Goal: Information Seeking & Learning: Check status

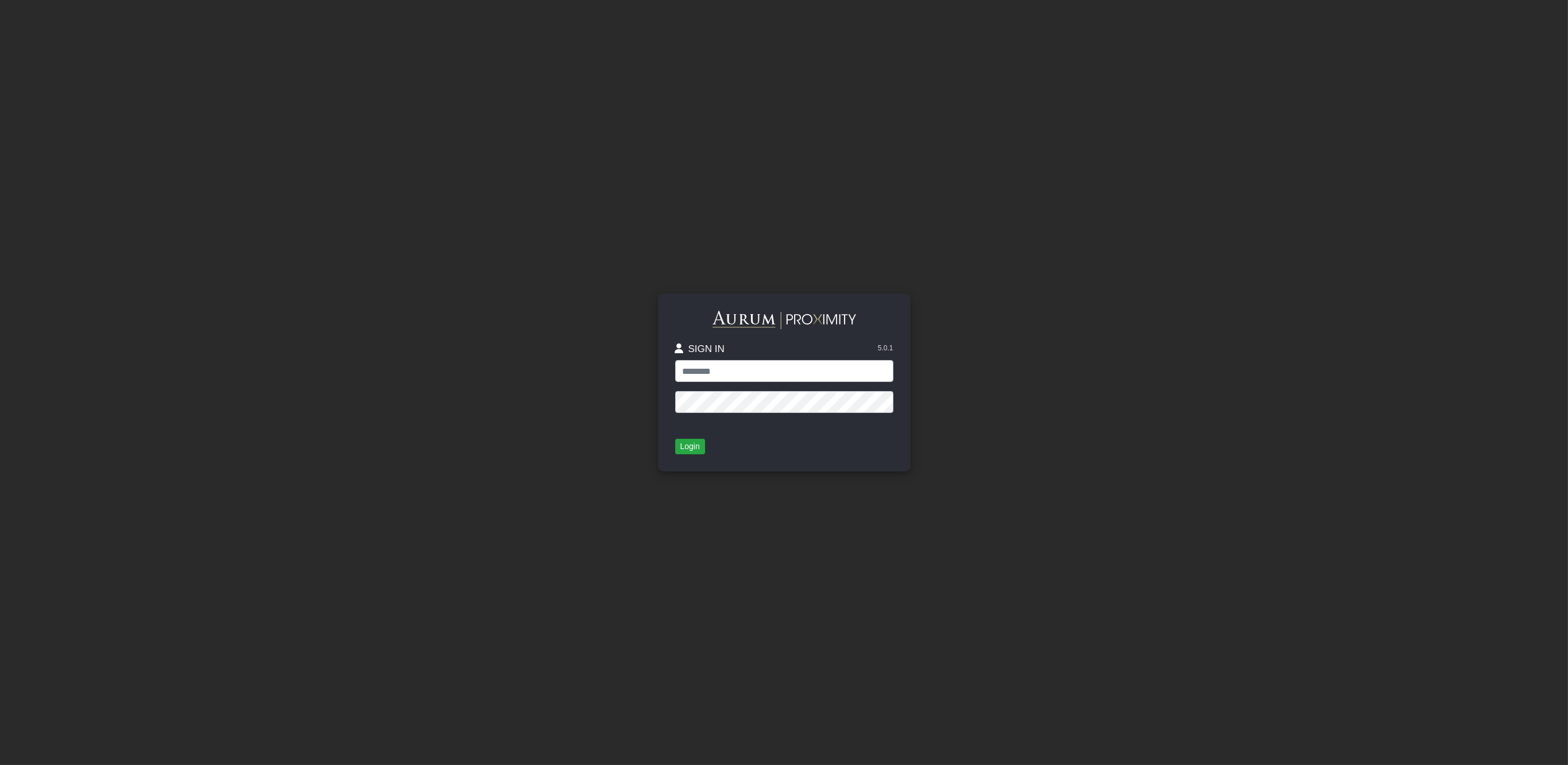
drag, startPoint x: 755, startPoint y: 367, endPoint x: 763, endPoint y: 379, distance: 14.4
click at [755, 367] on input "text" at bounding box center [784, 371] width 218 height 22
click at [730, 372] on input "text" at bounding box center [784, 371] width 218 height 22
type input "**********"
click at [685, 445] on button "Login" at bounding box center [690, 447] width 30 height 16
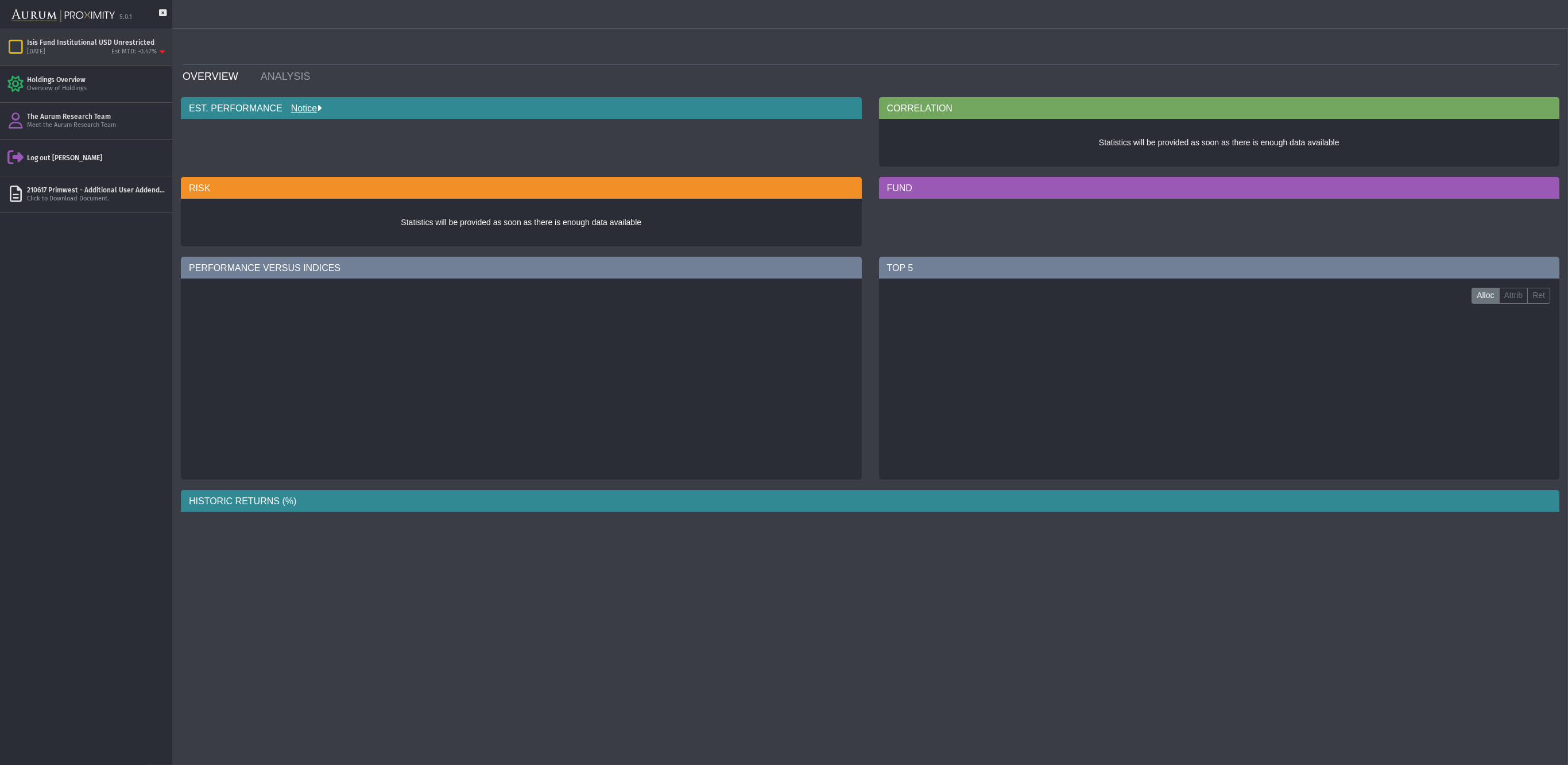
click at [109, 51] on div "[DATE] Est MTD: -0.47%" at bounding box center [97, 52] width 141 height 10
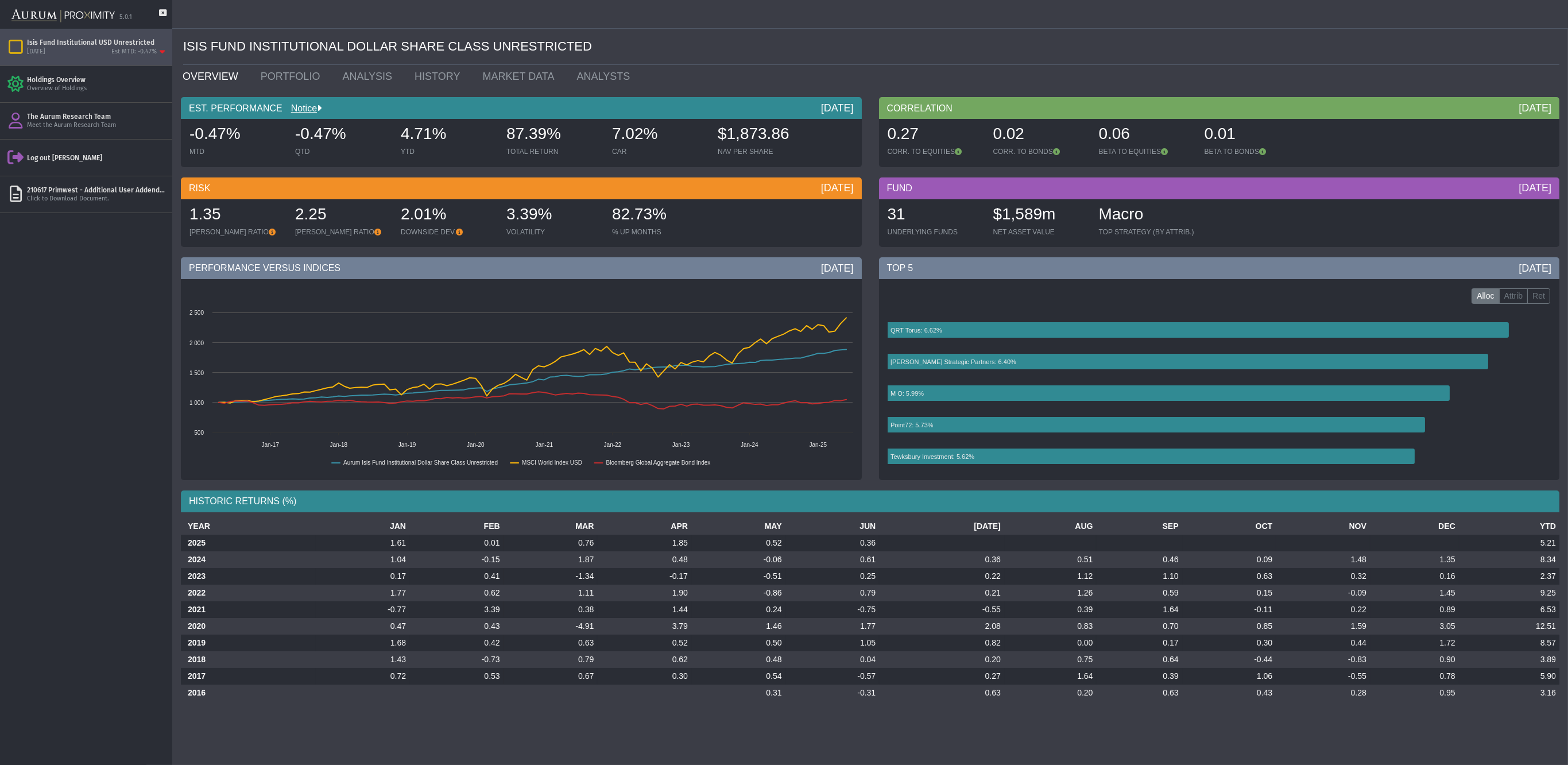
click at [1534, 400] on rect at bounding box center [1216, 395] width 668 height 172
